Goal: Find contact information: Find contact information

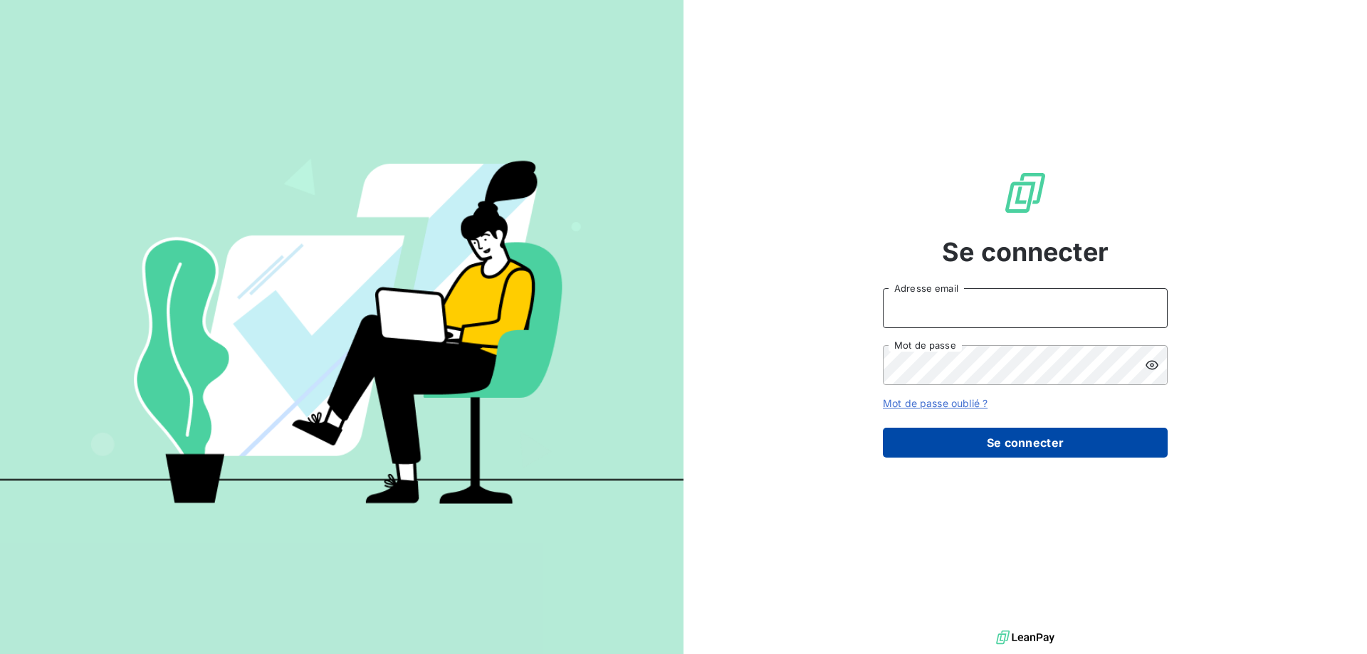
type input "[EMAIL_ADDRESS][DOMAIN_NAME]"
click at [979, 444] on button "Se connecter" at bounding box center [1025, 443] width 285 height 30
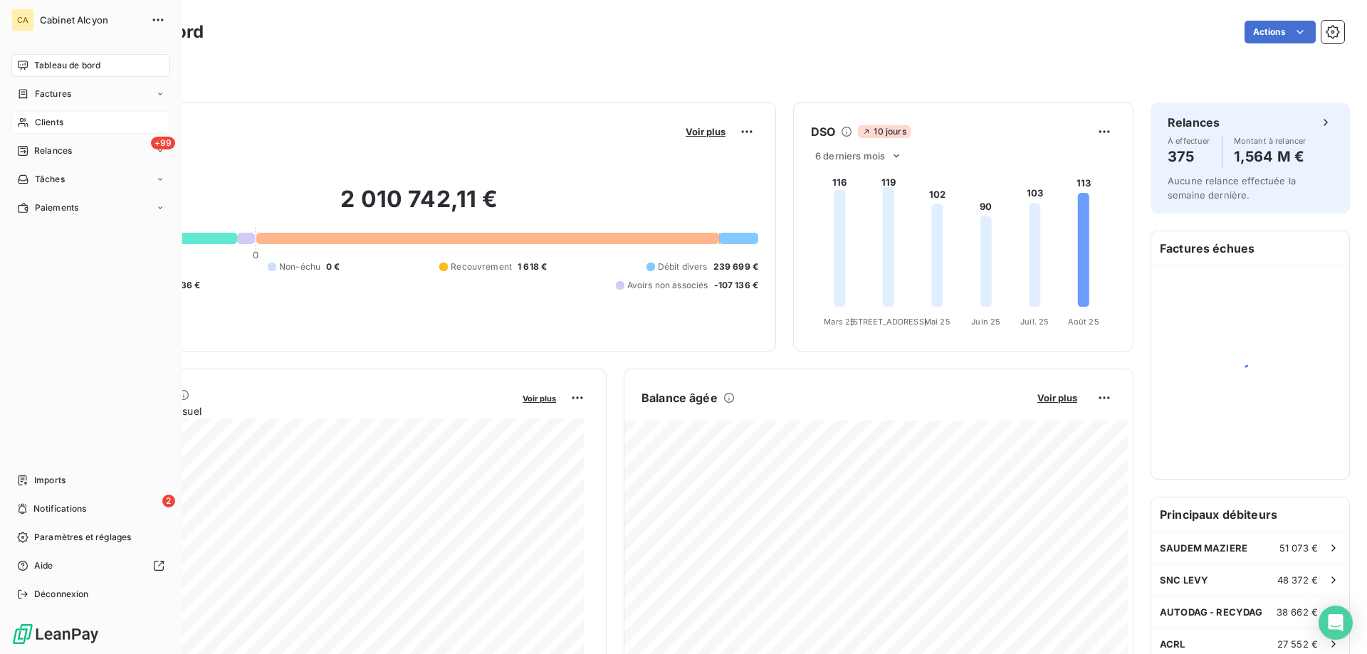
click at [36, 112] on div "Clients" at bounding box center [90, 122] width 159 height 23
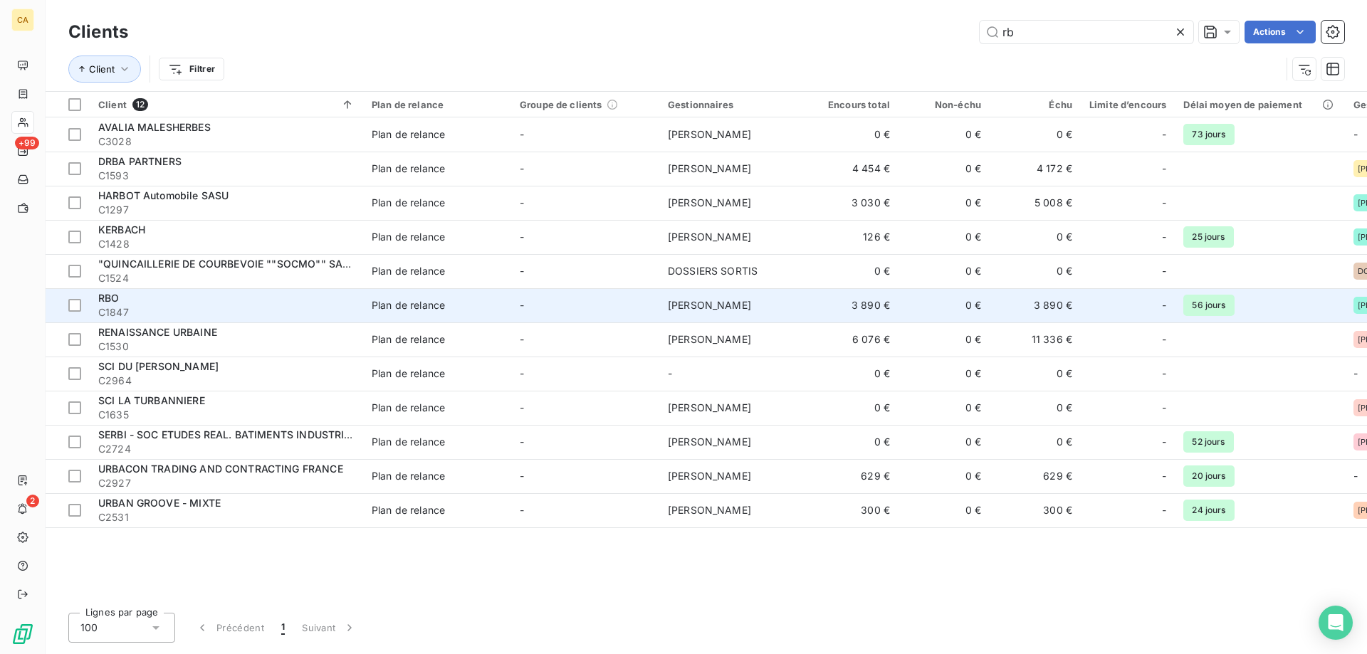
type input "rb"
click at [141, 309] on span "C1847" at bounding box center [226, 312] width 256 height 14
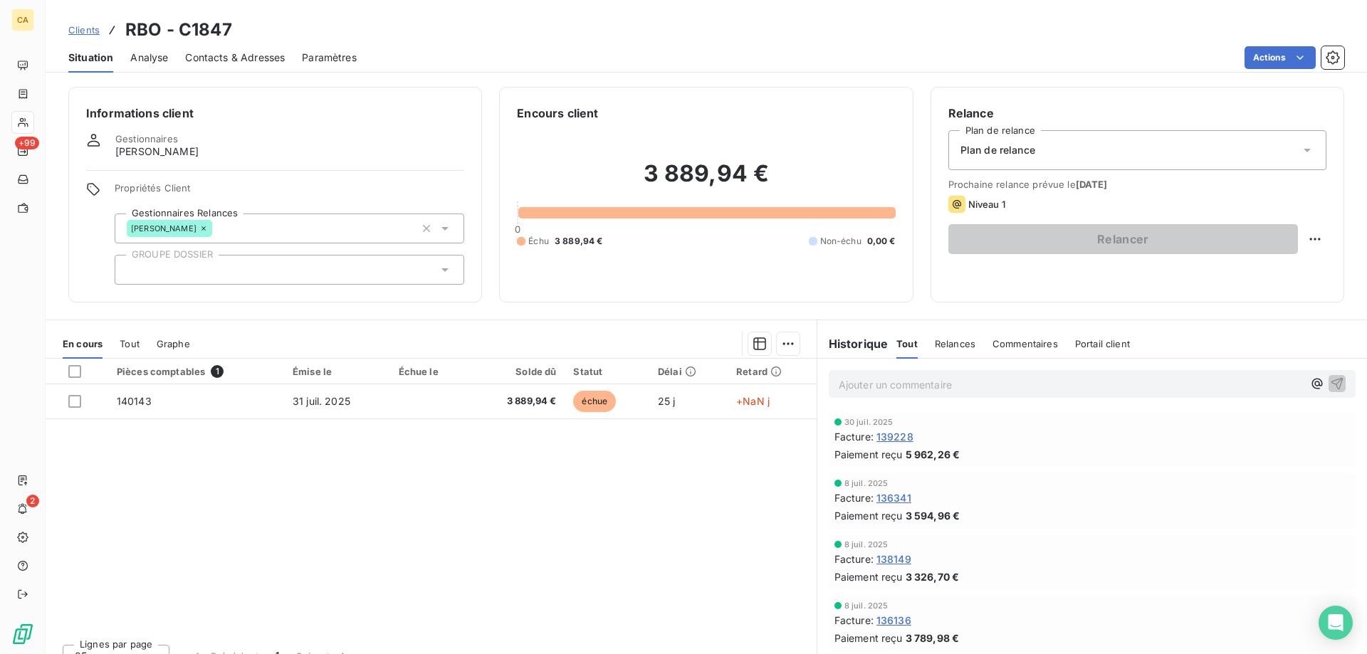
click at [234, 61] on span "Contacts & Adresses" at bounding box center [235, 58] width 100 height 14
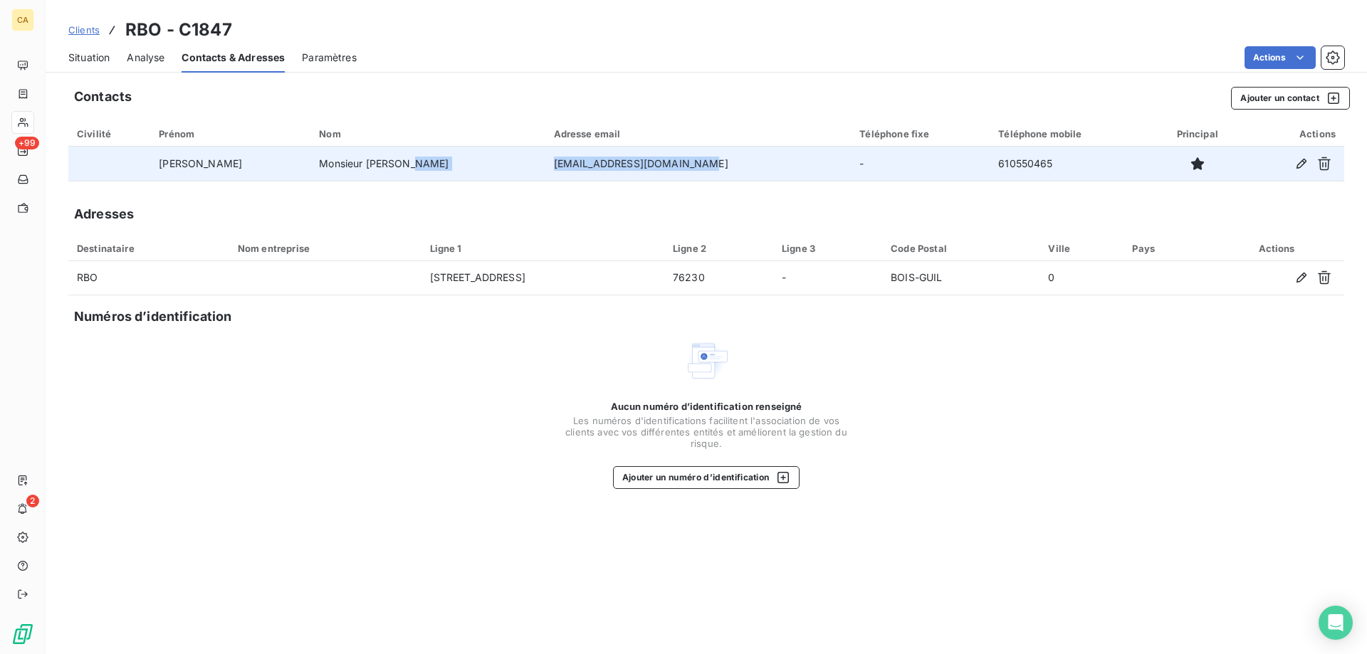
drag, startPoint x: 649, startPoint y: 169, endPoint x: 483, endPoint y: 167, distance: 166.6
click at [483, 167] on tr "[PERSON_NAME] [EMAIL_ADDRESS][DOMAIN_NAME] - 610550465" at bounding box center [705, 164] width 1275 height 34
copy tr "[EMAIL_ADDRESS][DOMAIN_NAME]"
